Goal: Navigation & Orientation: Find specific page/section

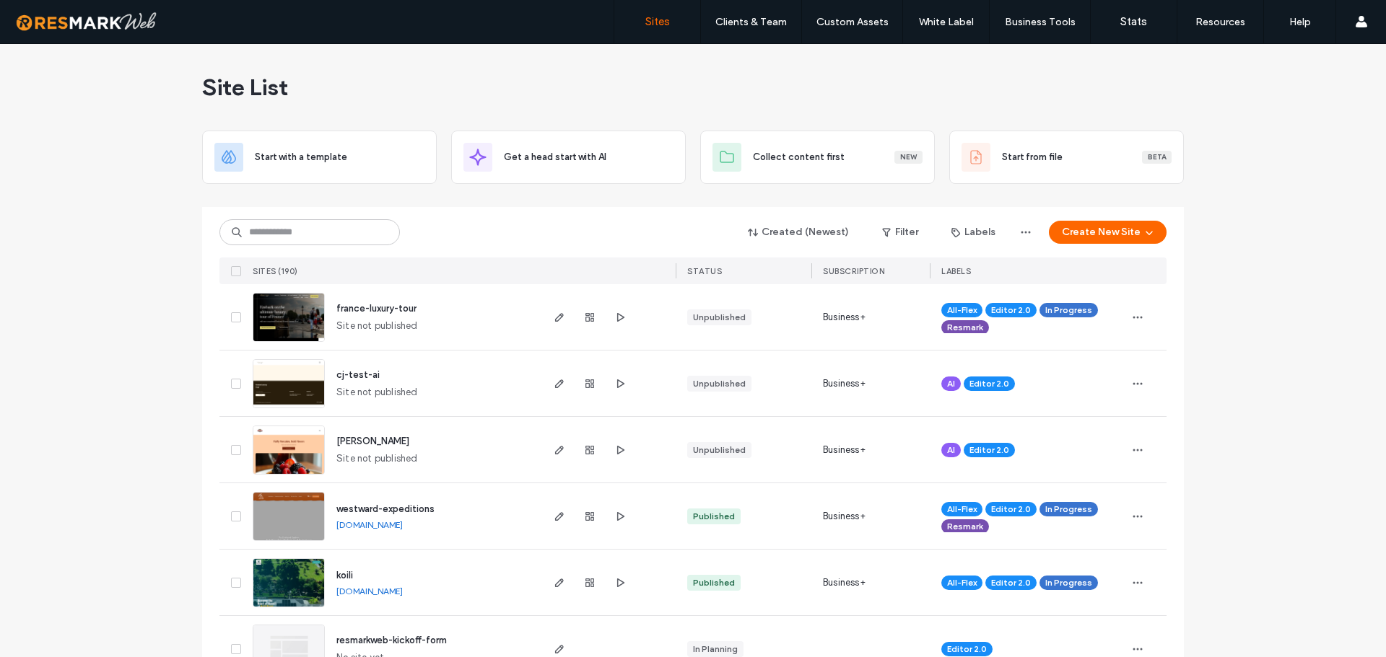
scroll to position [794, 0]
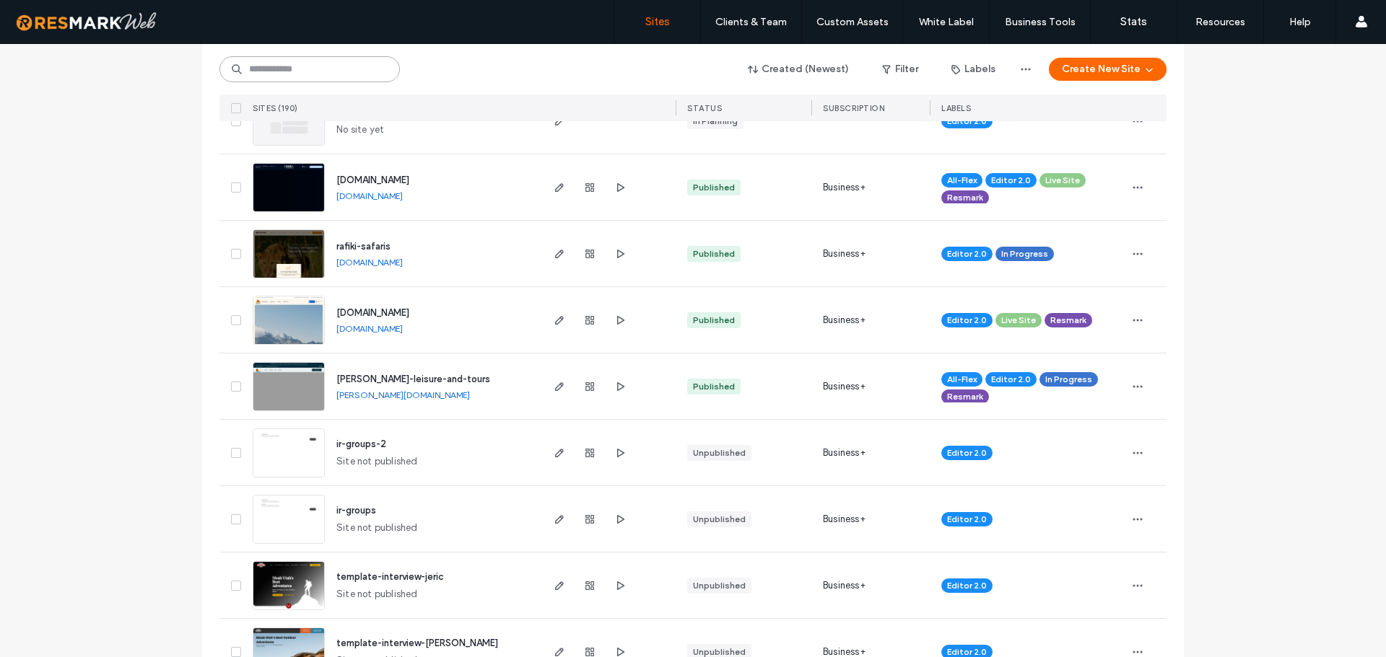
click at [355, 66] on input at bounding box center [309, 69] width 180 height 26
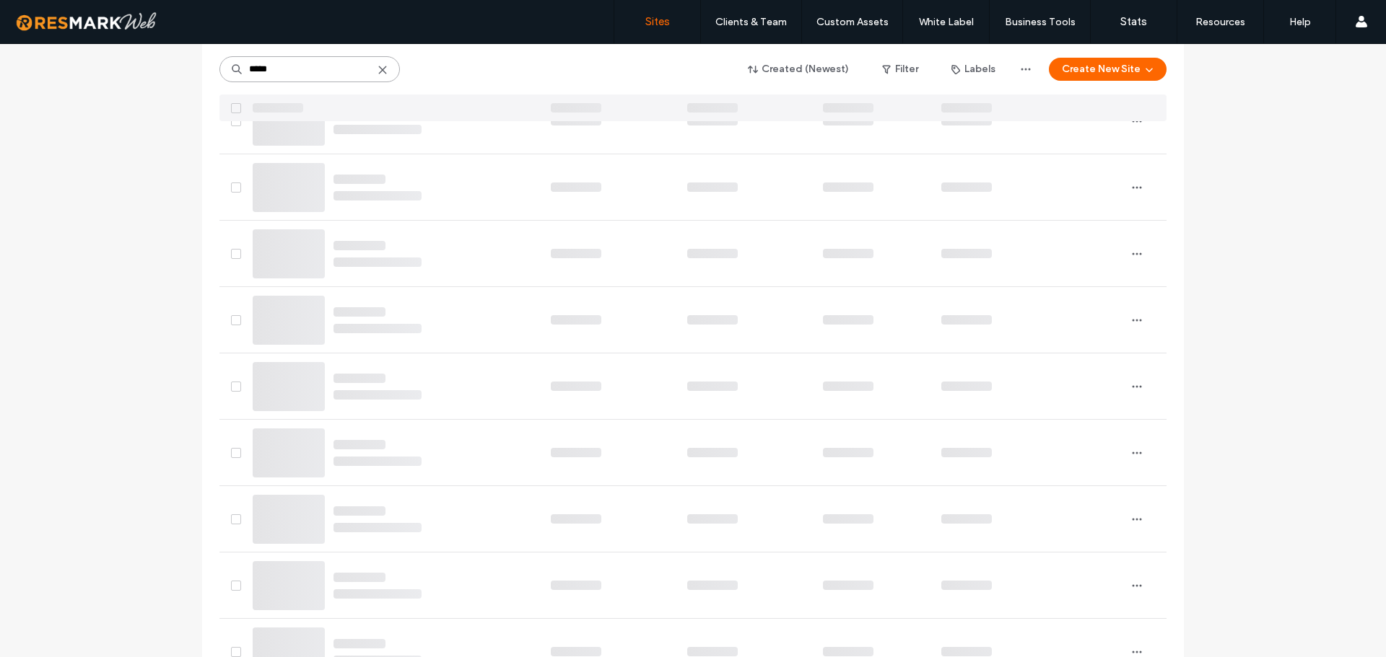
scroll to position [0, 0]
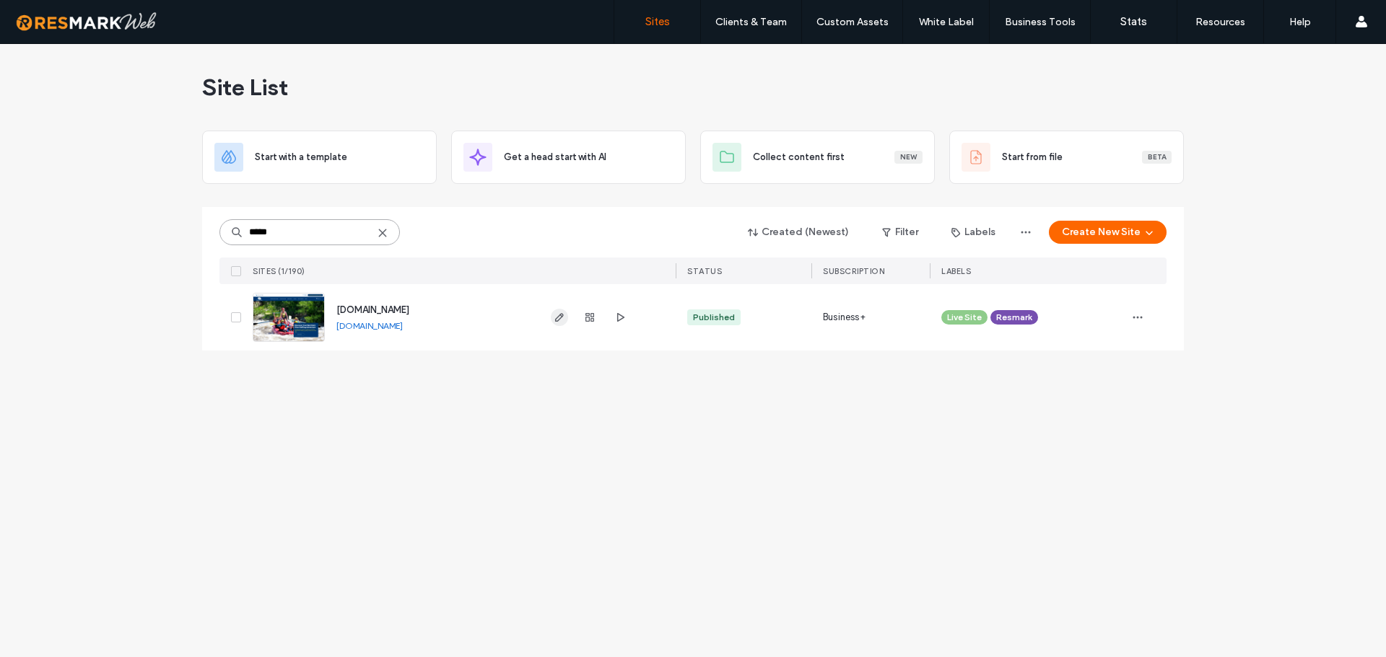
type input "*****"
click at [383, 235] on icon at bounding box center [383, 233] width 12 height 12
click at [100, 245] on div "Site List Start with a template Get a head start with AI Collect content first …" at bounding box center [693, 350] width 1386 height 613
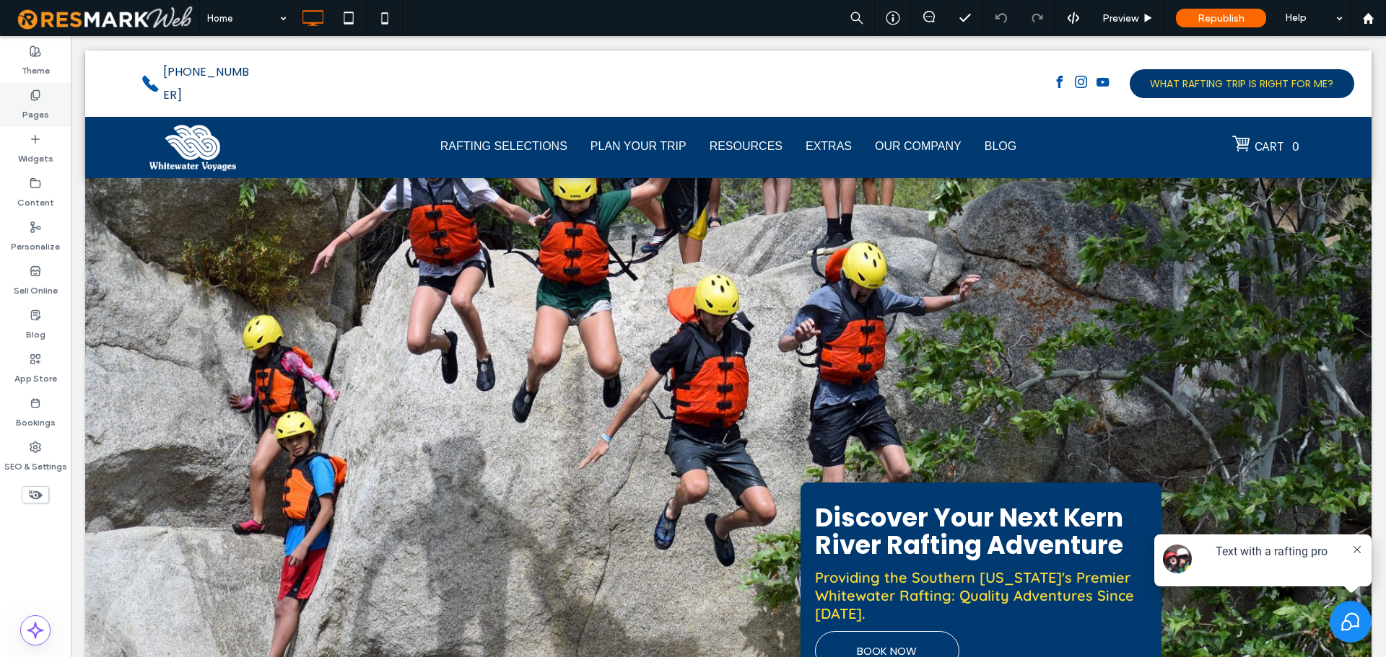
click at [35, 111] on label "Pages" at bounding box center [35, 111] width 27 height 20
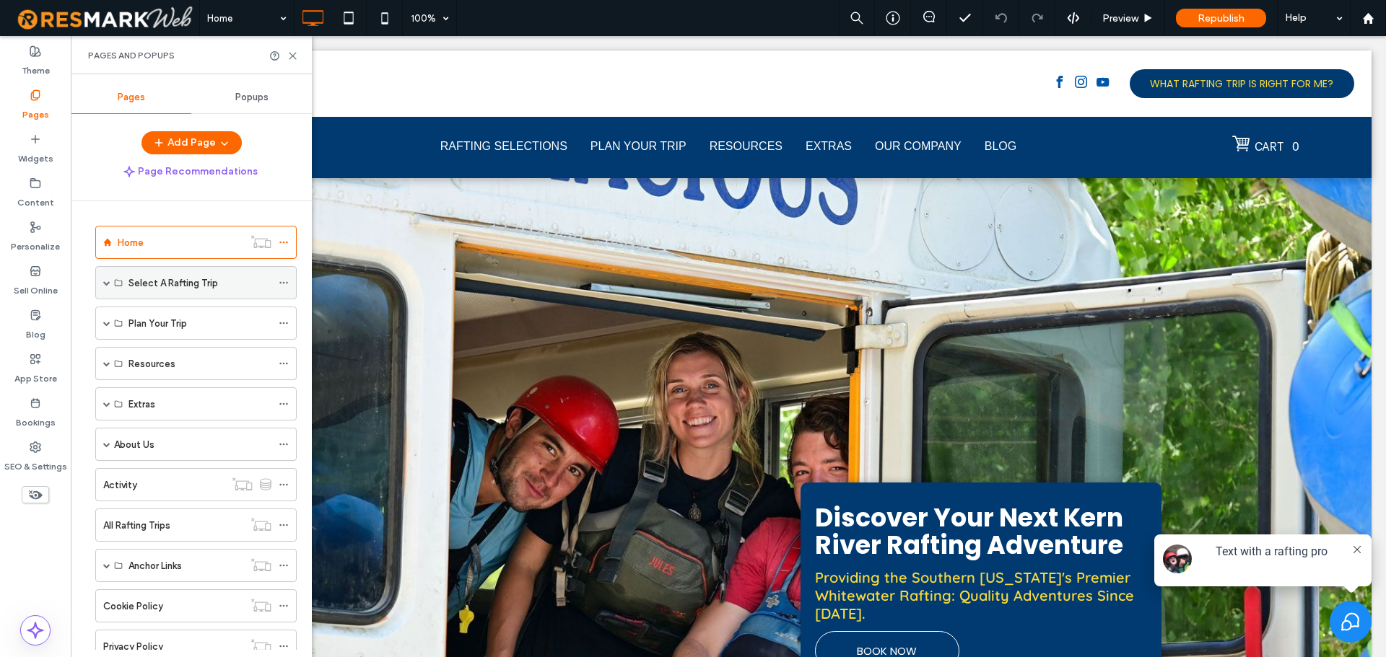
click at [108, 291] on span at bounding box center [106, 283] width 7 height 32
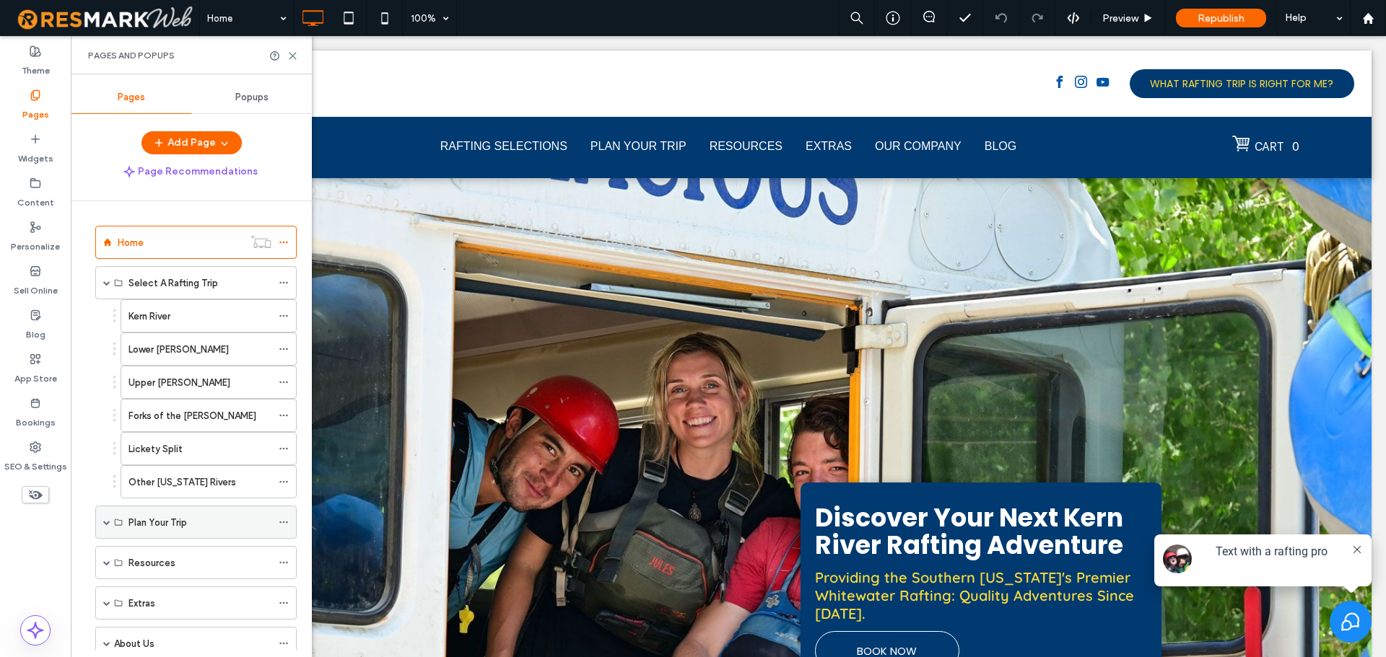
click at [104, 521] on span at bounding box center [106, 522] width 7 height 7
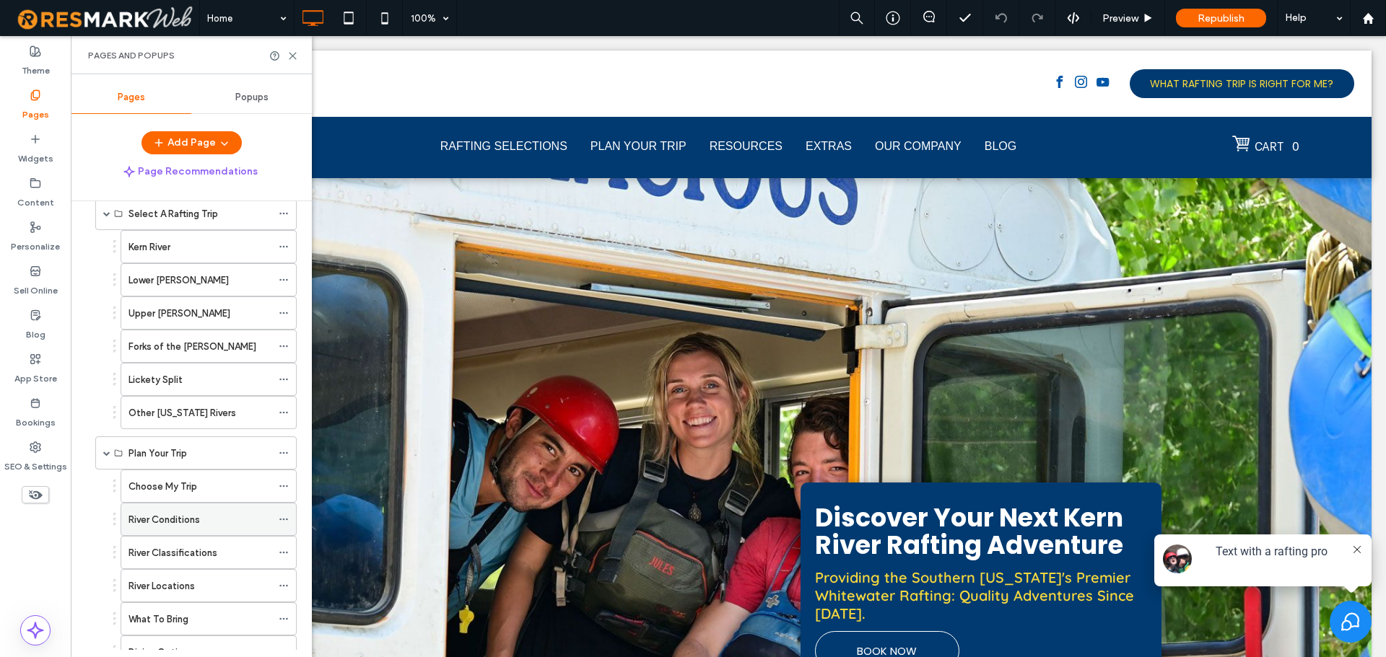
scroll to position [72, 0]
click at [164, 485] on label "Choose My Trip" at bounding box center [162, 483] width 69 height 25
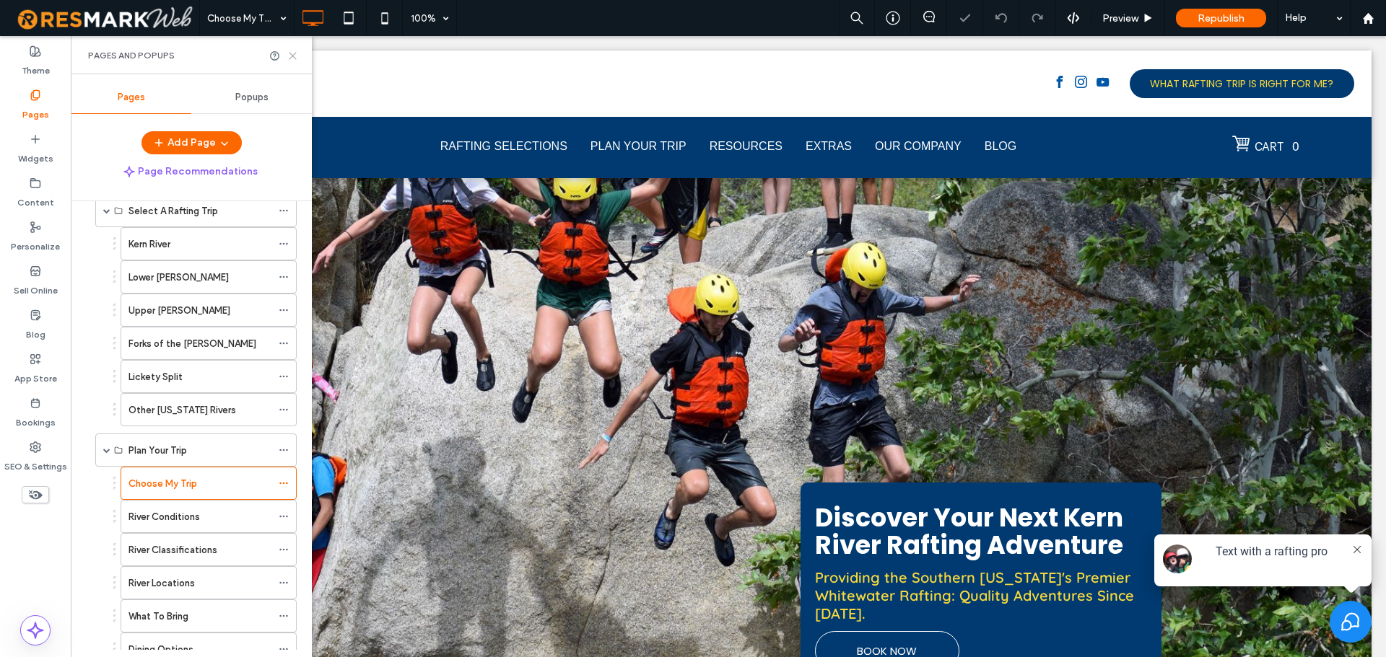
click at [292, 51] on icon at bounding box center [292, 56] width 11 height 11
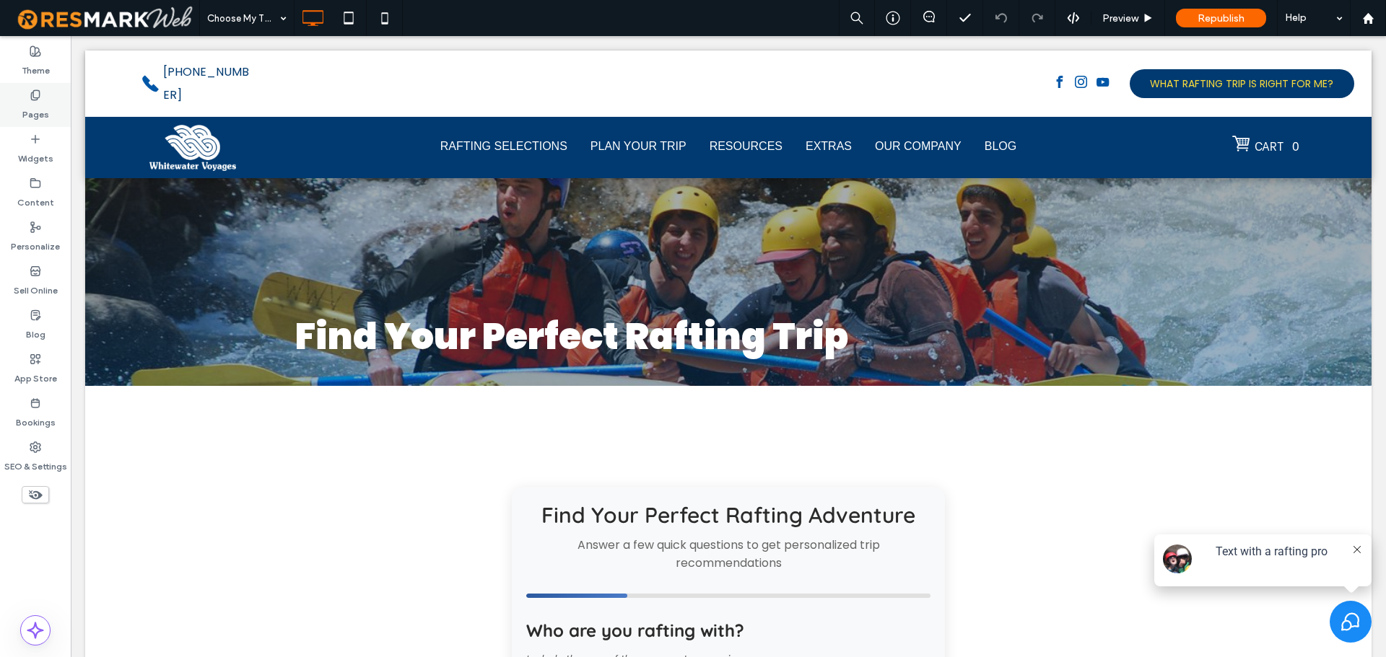
click at [39, 114] on label "Pages" at bounding box center [35, 111] width 27 height 20
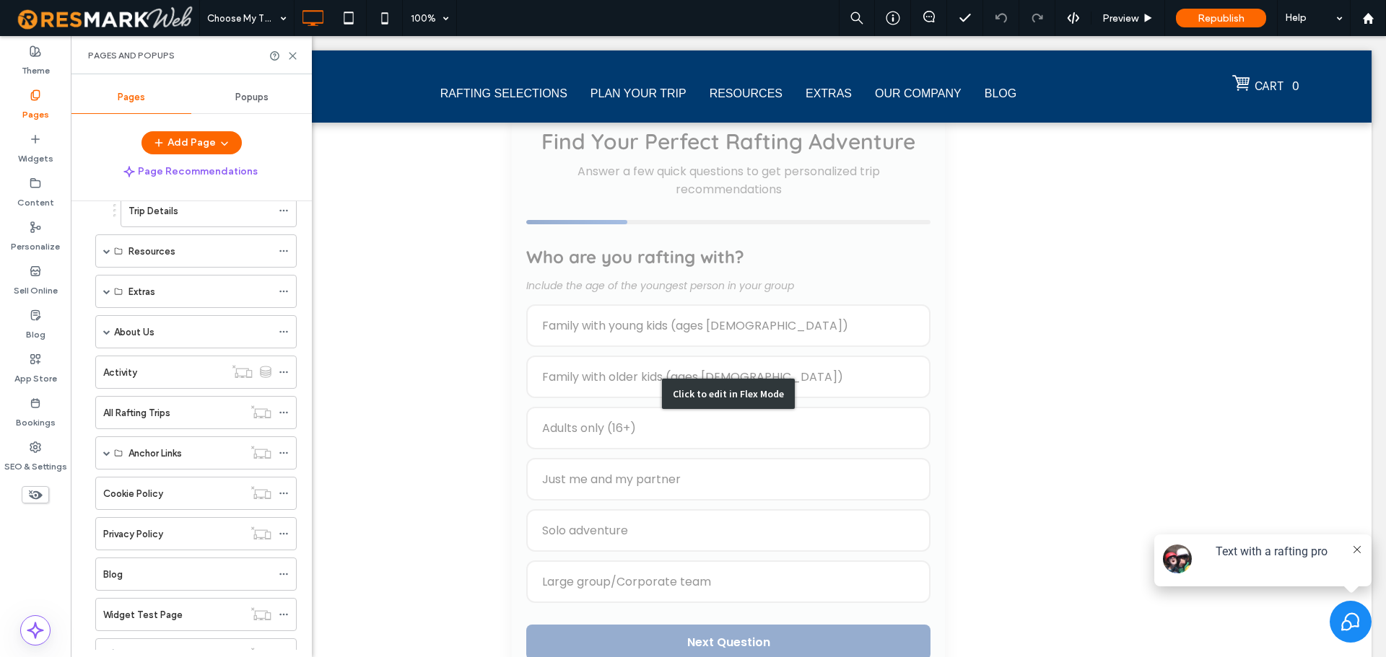
scroll to position [433, 0]
